Goal: Check status: Check status

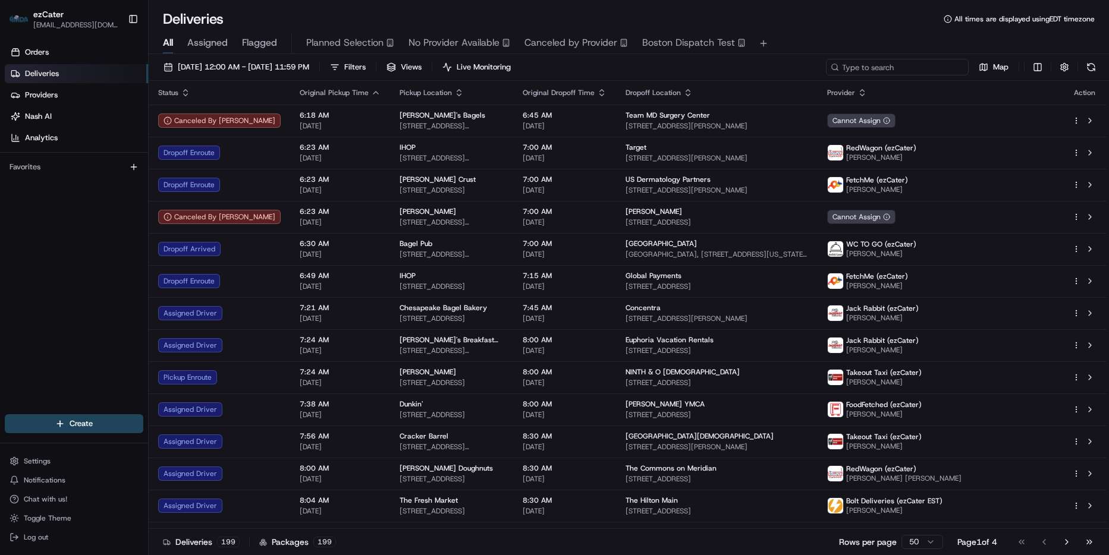
click at [939, 70] on input at bounding box center [897, 67] width 143 height 17
paste input "CMYWW2"
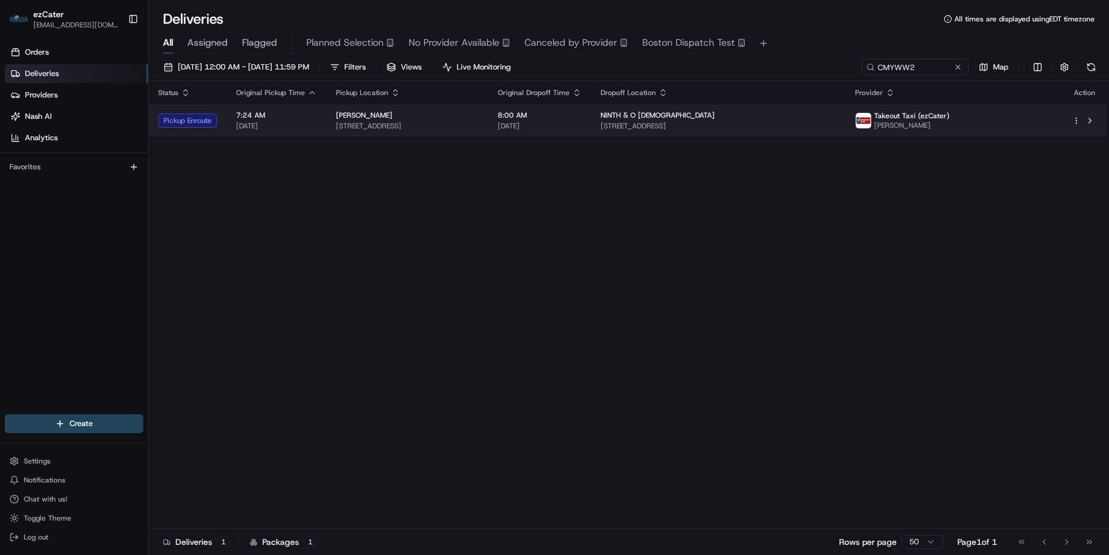
click at [836, 126] on span "[STREET_ADDRESS]" at bounding box center [717, 126] width 235 height 10
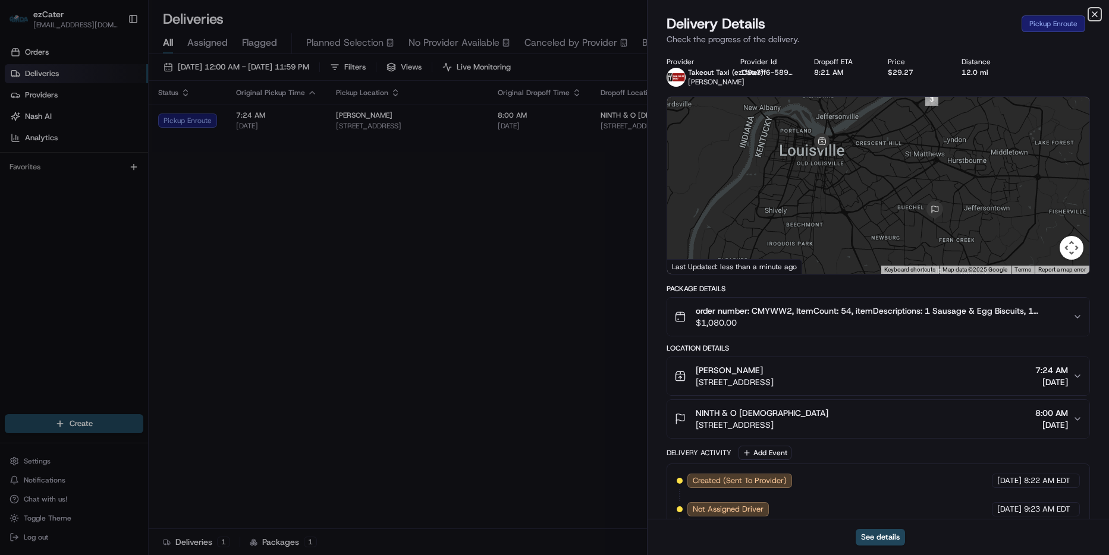
click at [1099, 11] on icon "button" at bounding box center [1095, 15] width 10 height 10
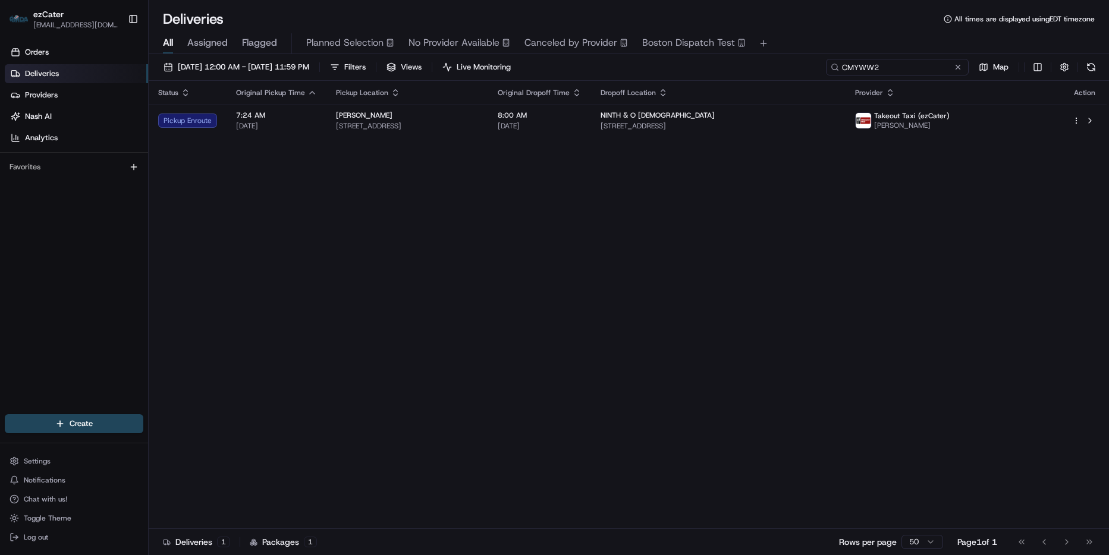
click at [940, 67] on input "CMYWW2" at bounding box center [897, 67] width 143 height 17
paste input "AXZPTJ"
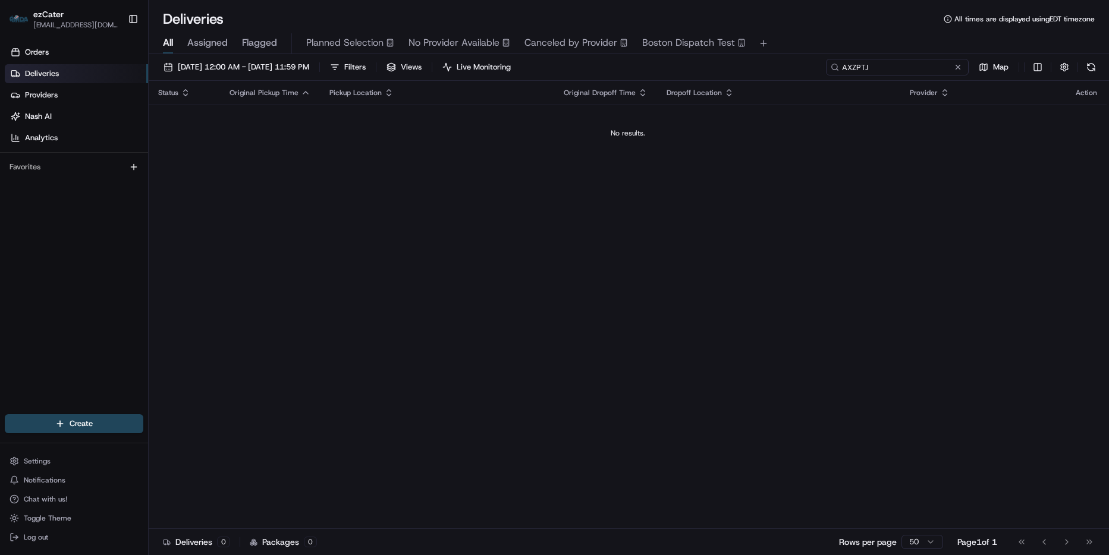
click at [887, 63] on input "AXZPTJ" at bounding box center [897, 67] width 143 height 17
paste input "CMYWW2"
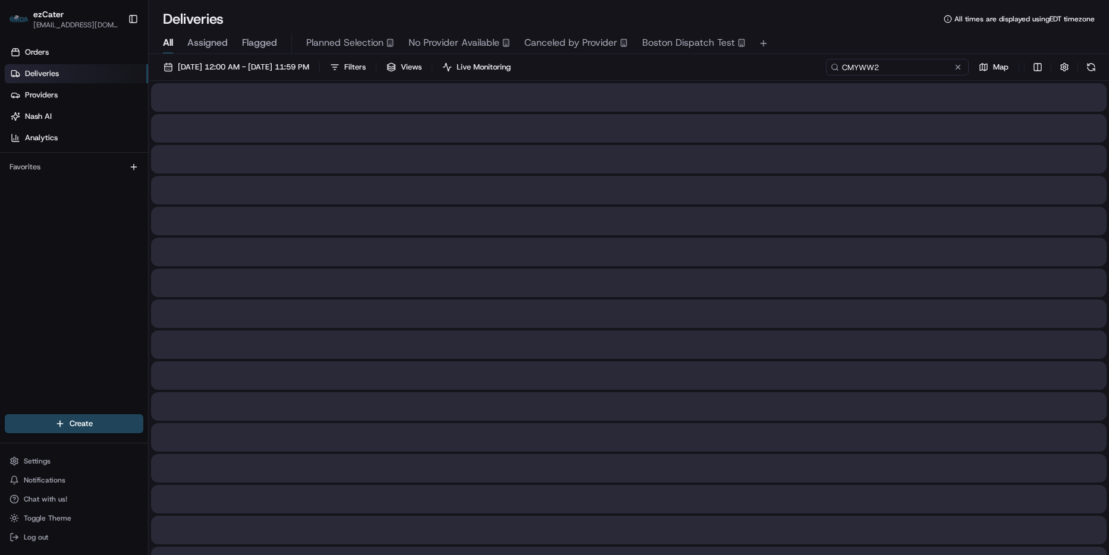
type input "CMYWW2"
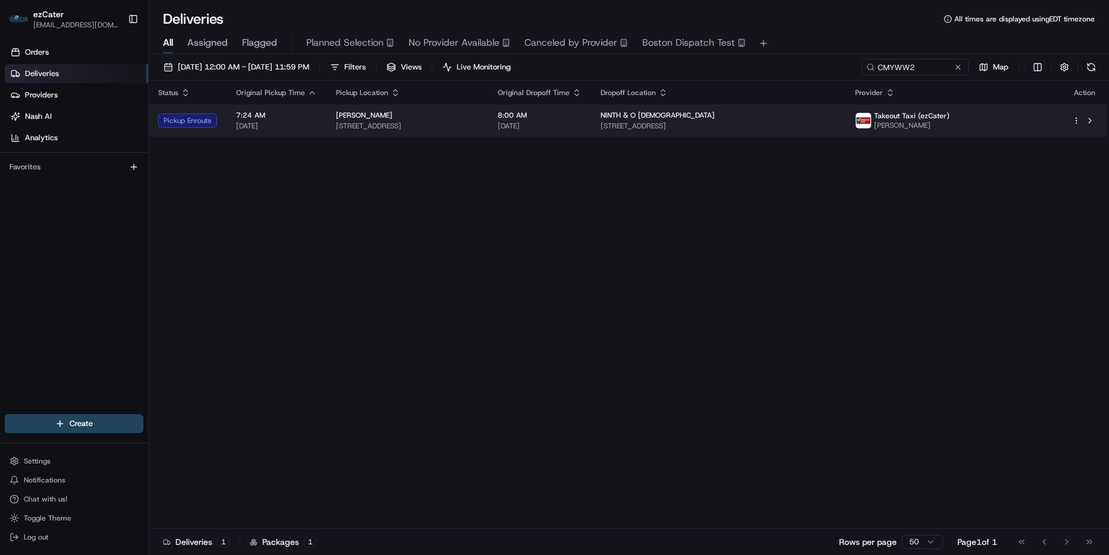
click at [581, 126] on span "[DATE]" at bounding box center [540, 126] width 84 height 10
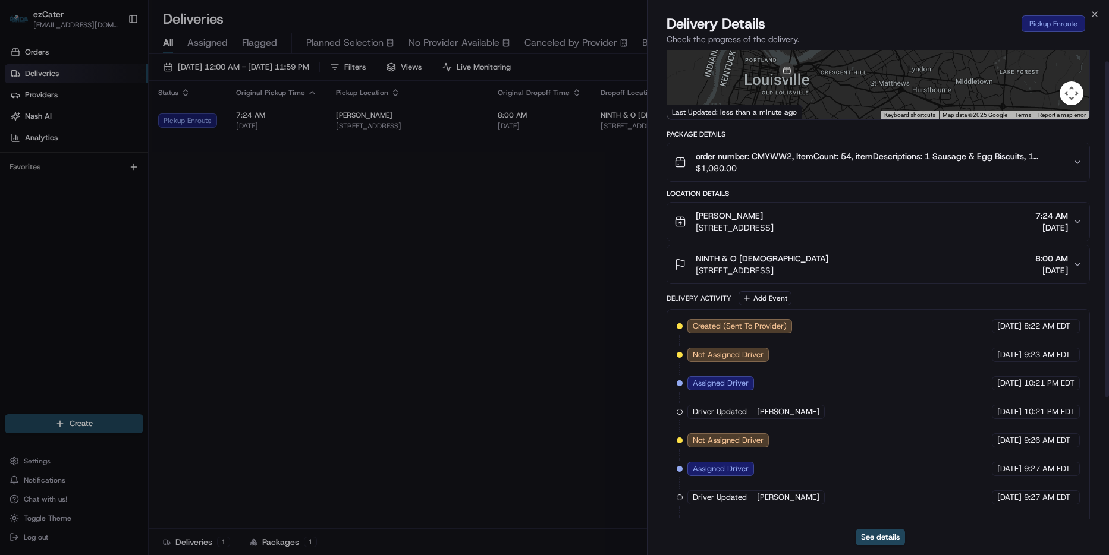
scroll to position [186, 0]
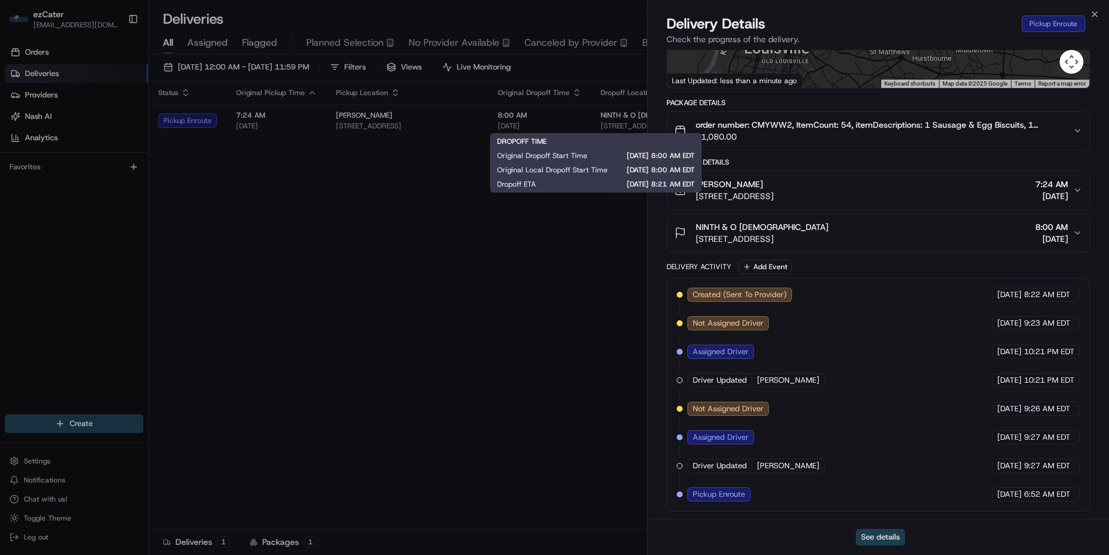
click at [887, 540] on button "See details" at bounding box center [880, 537] width 49 height 17
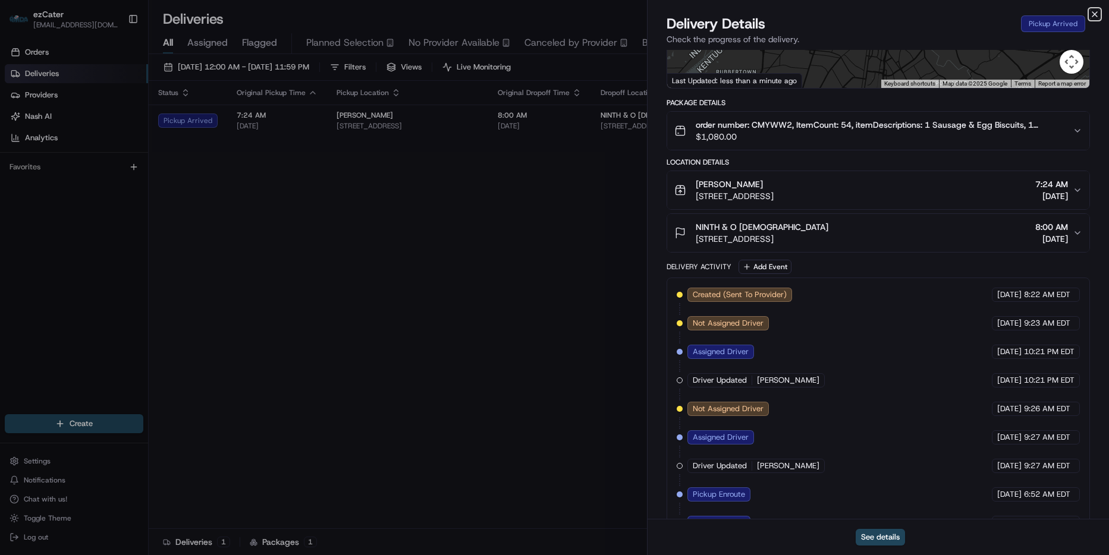
click at [1093, 14] on icon "button" at bounding box center [1095, 15] width 10 height 10
